Goal: Check status: Check status

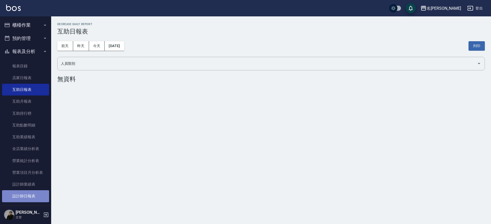
click at [26, 193] on link "設計師日報表" at bounding box center [25, 196] width 47 height 12
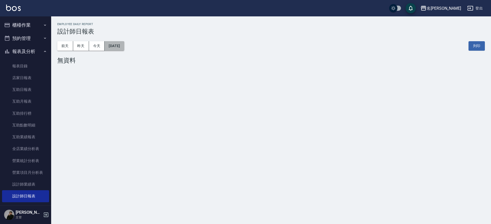
click at [114, 46] on button "[DATE]" at bounding box center [114, 45] width 19 height 9
click at [120, 49] on button "[DATE]" at bounding box center [114, 45] width 19 height 9
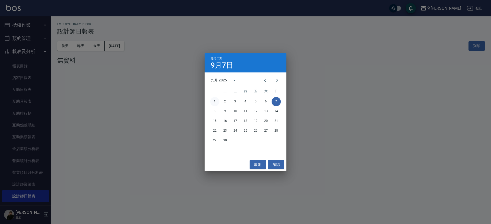
click at [216, 100] on button "1" at bounding box center [214, 101] width 9 height 9
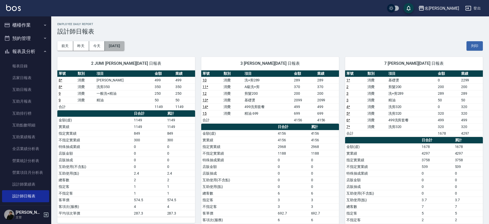
click at [124, 48] on button "[DATE]" at bounding box center [114, 45] width 19 height 9
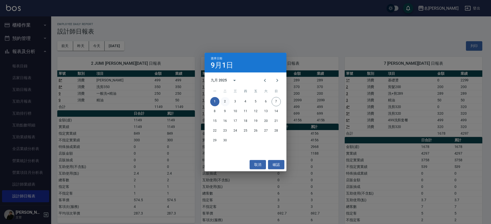
click at [226, 99] on button "2" at bounding box center [224, 101] width 9 height 9
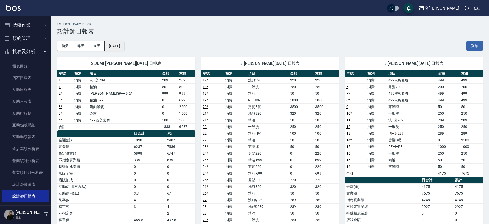
click at [120, 45] on button "[DATE]" at bounding box center [114, 45] width 19 height 9
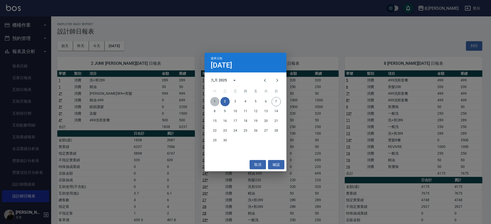
click at [217, 103] on button "1" at bounding box center [214, 101] width 9 height 9
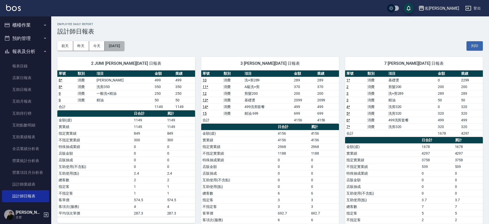
click at [112, 46] on button "[DATE]" at bounding box center [114, 45] width 19 height 9
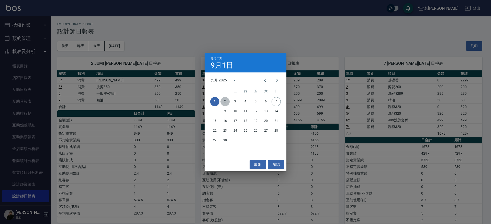
click at [226, 100] on button "2" at bounding box center [224, 101] width 9 height 9
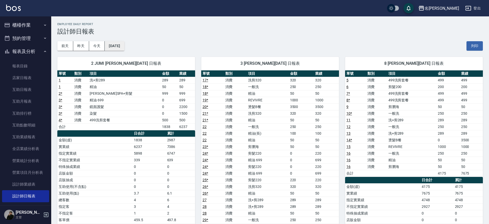
click at [124, 43] on button "[DATE]" at bounding box center [114, 45] width 19 height 9
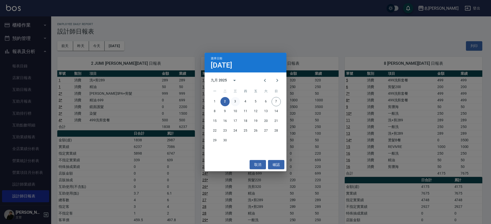
click at [237, 100] on button "3" at bounding box center [235, 101] width 9 height 9
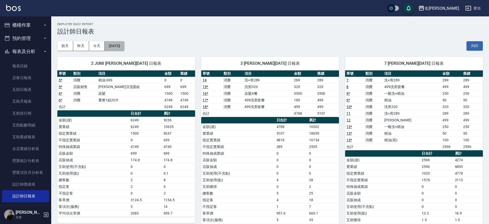
click at [111, 47] on button "[DATE]" at bounding box center [114, 45] width 19 height 9
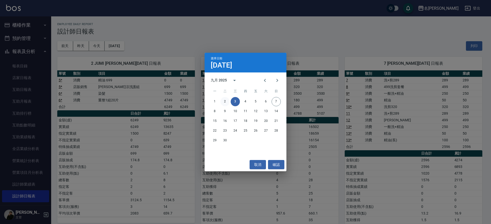
click at [223, 103] on button "2" at bounding box center [224, 101] width 9 height 9
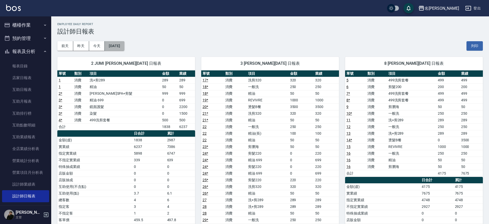
click at [121, 46] on button "[DATE]" at bounding box center [114, 45] width 19 height 9
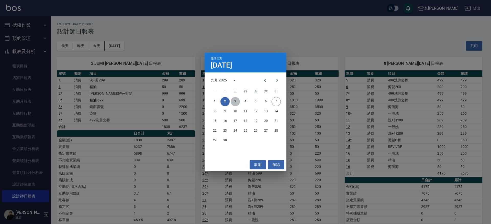
click at [237, 103] on button "3" at bounding box center [235, 101] width 9 height 9
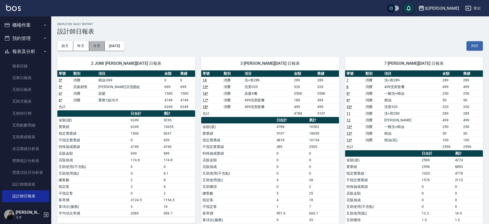
click at [104, 47] on button "今天" at bounding box center [97, 45] width 16 height 9
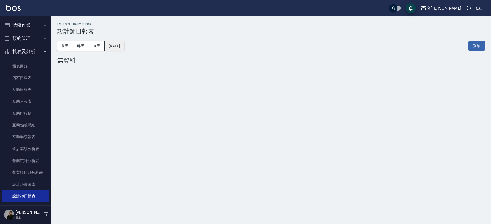
click at [116, 47] on button "[DATE]" at bounding box center [114, 45] width 19 height 9
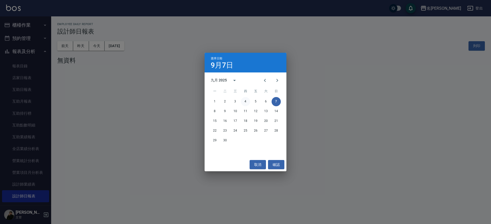
click at [246, 101] on button "4" at bounding box center [245, 101] width 9 height 9
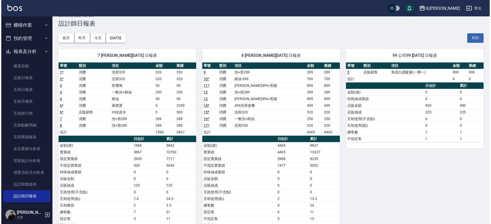
scroll to position [9, 0]
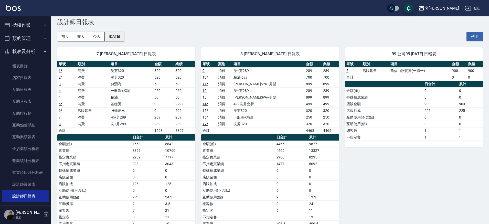
click at [124, 39] on button "[DATE]" at bounding box center [114, 36] width 19 height 9
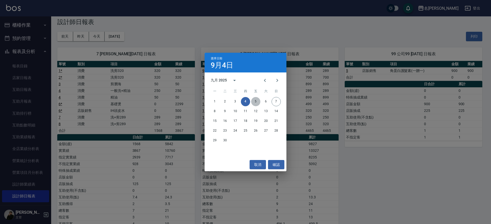
click at [257, 105] on button "5" at bounding box center [255, 101] width 9 height 9
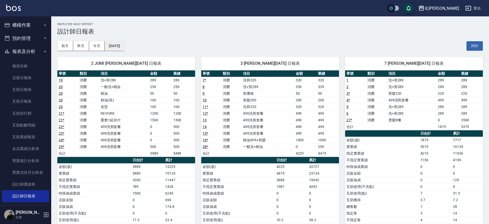
click at [115, 49] on button "[DATE]" at bounding box center [114, 45] width 19 height 9
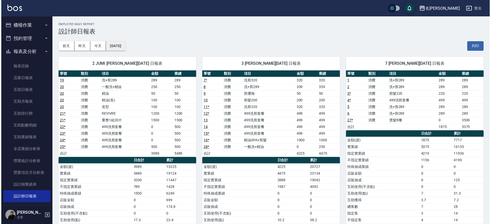
scroll to position [1, 0]
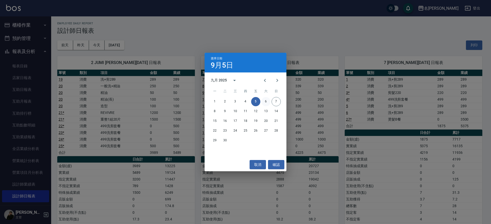
click at [269, 103] on button "6" at bounding box center [265, 101] width 9 height 9
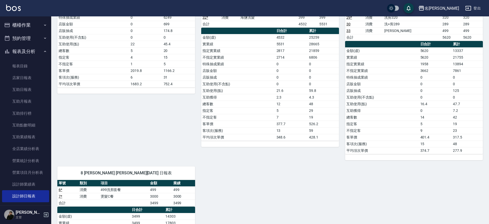
scroll to position [244, 0]
